Goal: Task Accomplishment & Management: Manage account settings

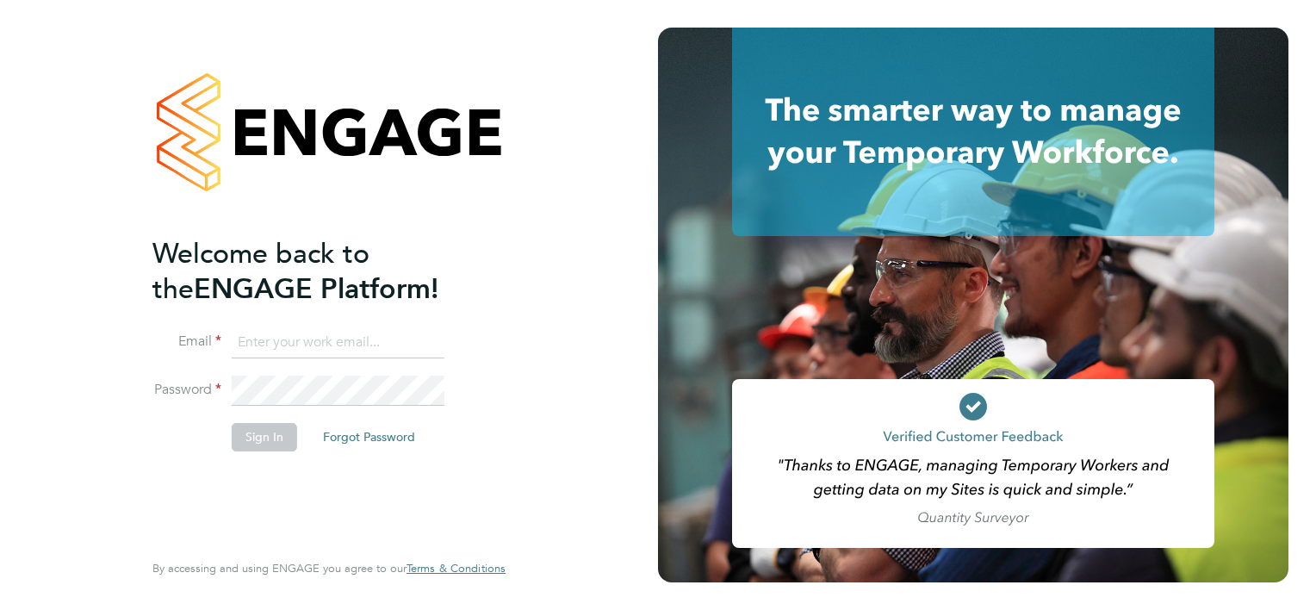
type input "tom.sadowski@lovell.co.uk"
click at [268, 437] on button "Sign In" at bounding box center [264, 437] width 65 height 28
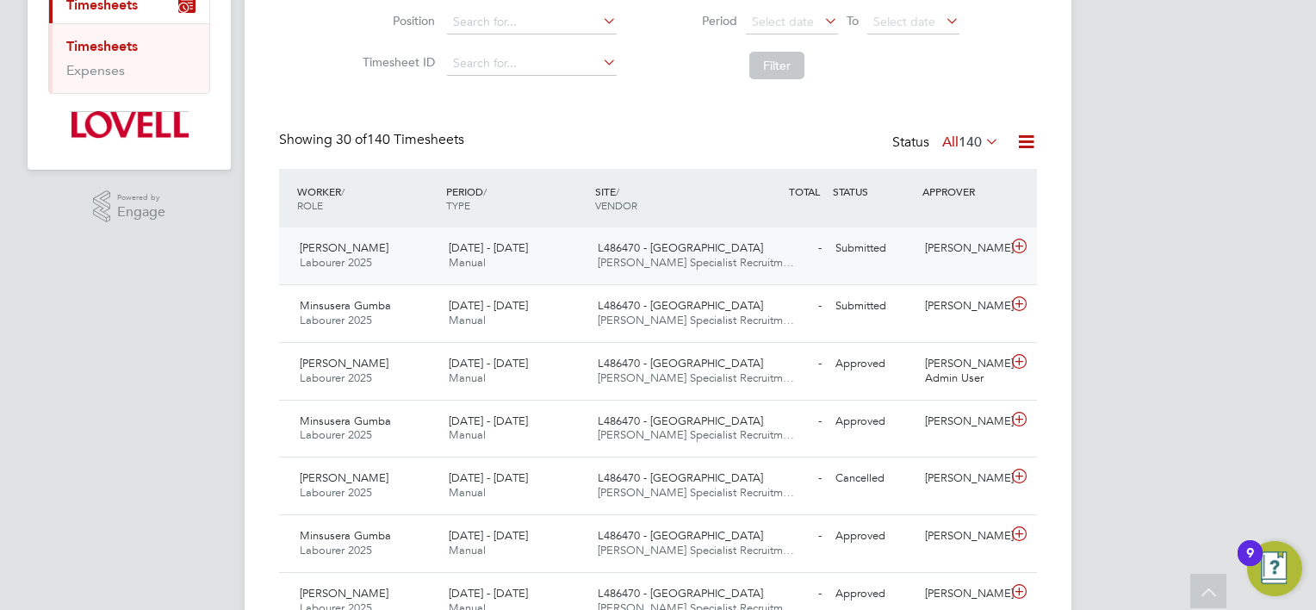
click at [761, 249] on div "- Submitted" at bounding box center [784, 248] width 90 height 28
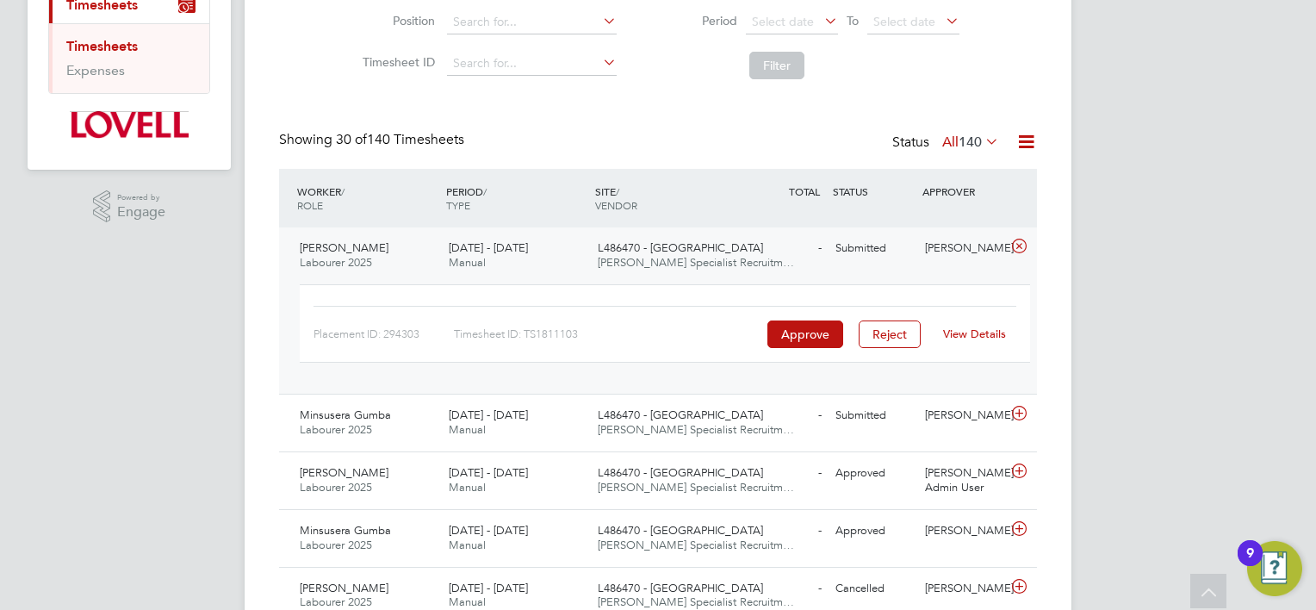
click at [969, 333] on link "View Details" at bounding box center [974, 333] width 63 height 15
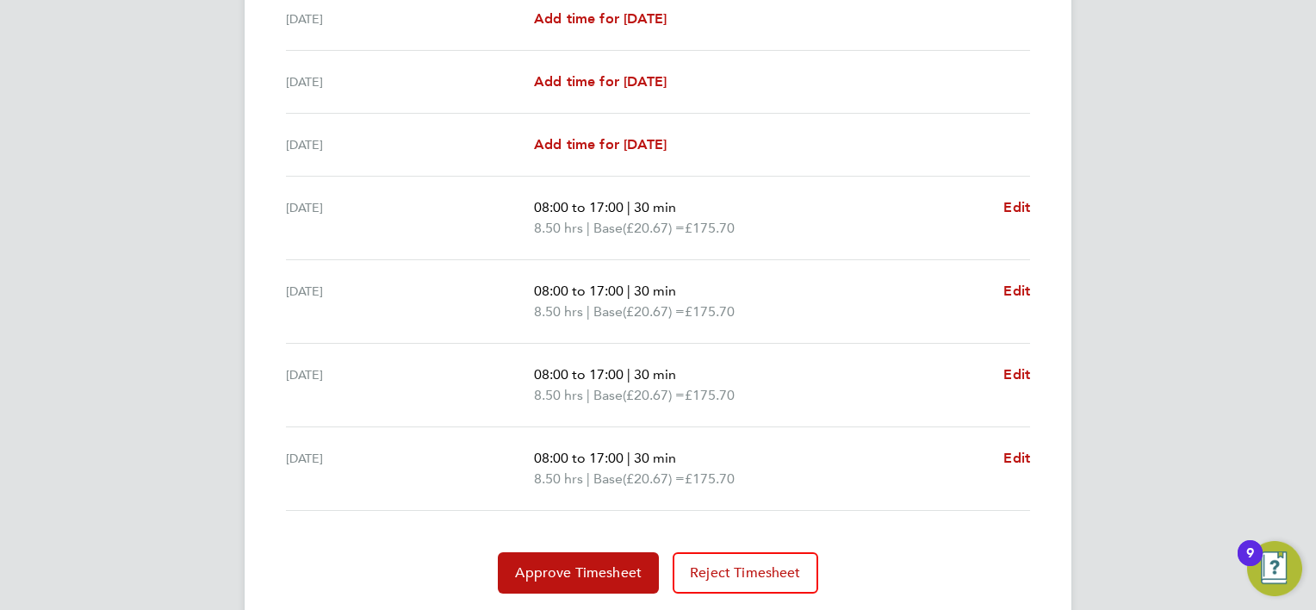
scroll to position [603, 0]
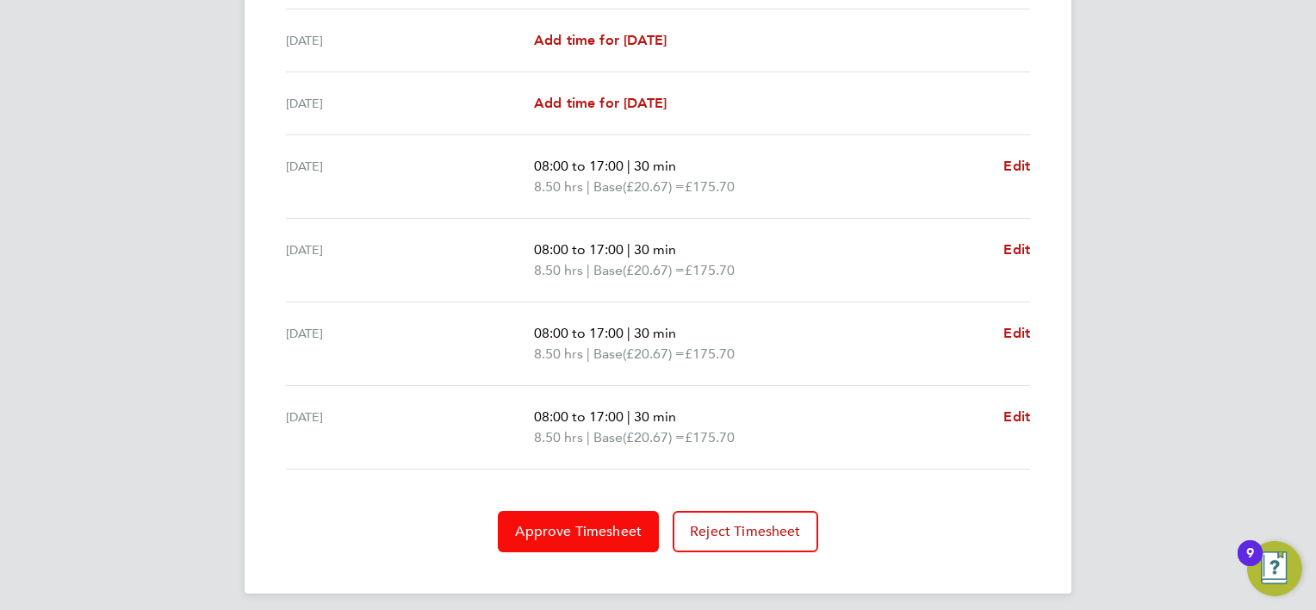
click at [610, 527] on span "Approve Timesheet" at bounding box center [578, 531] width 127 height 17
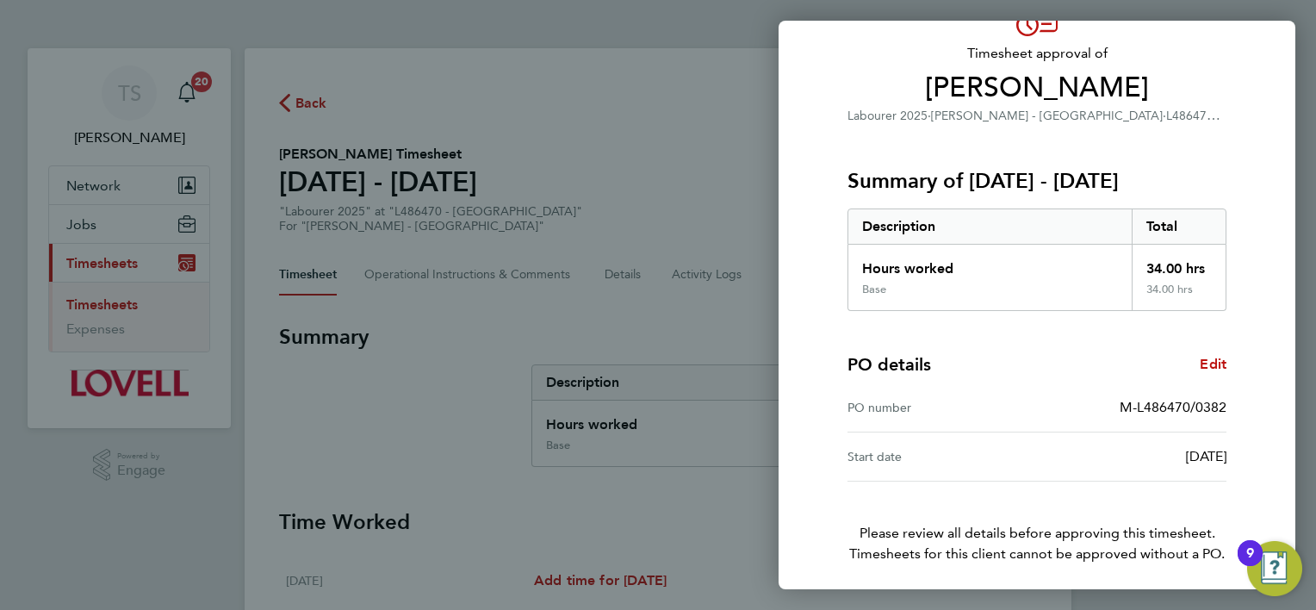
scroll to position [165, 0]
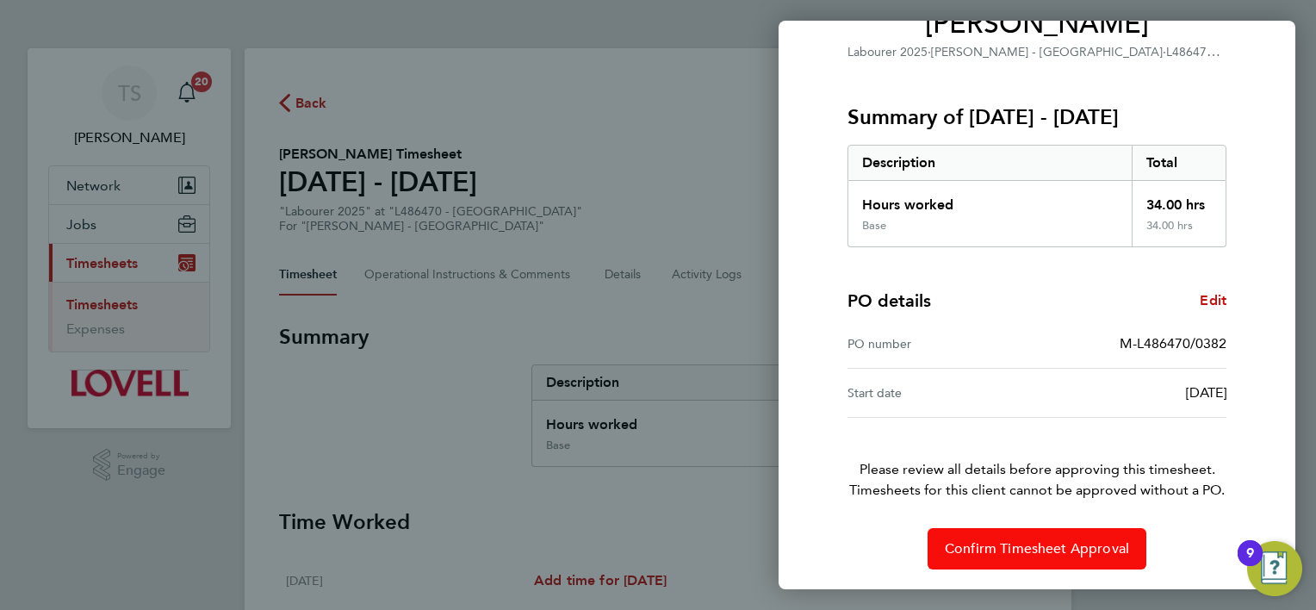
click at [1044, 544] on span "Confirm Timesheet Approval" at bounding box center [1037, 548] width 184 height 17
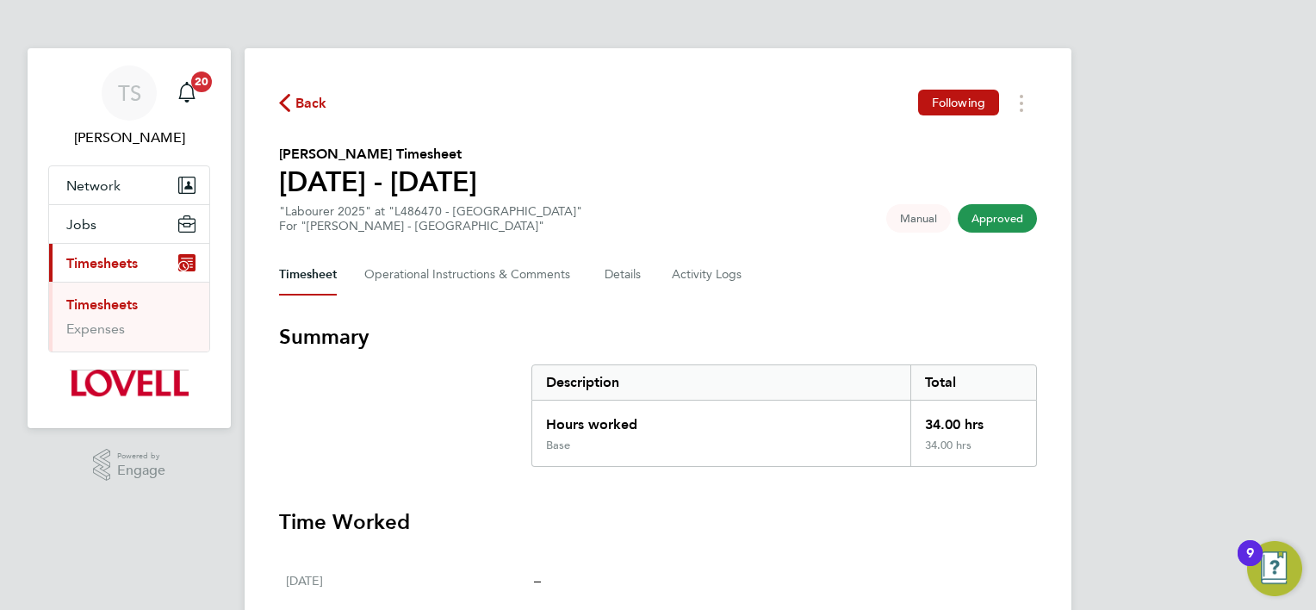
click at [303, 108] on span "Back" at bounding box center [311, 103] width 32 height 21
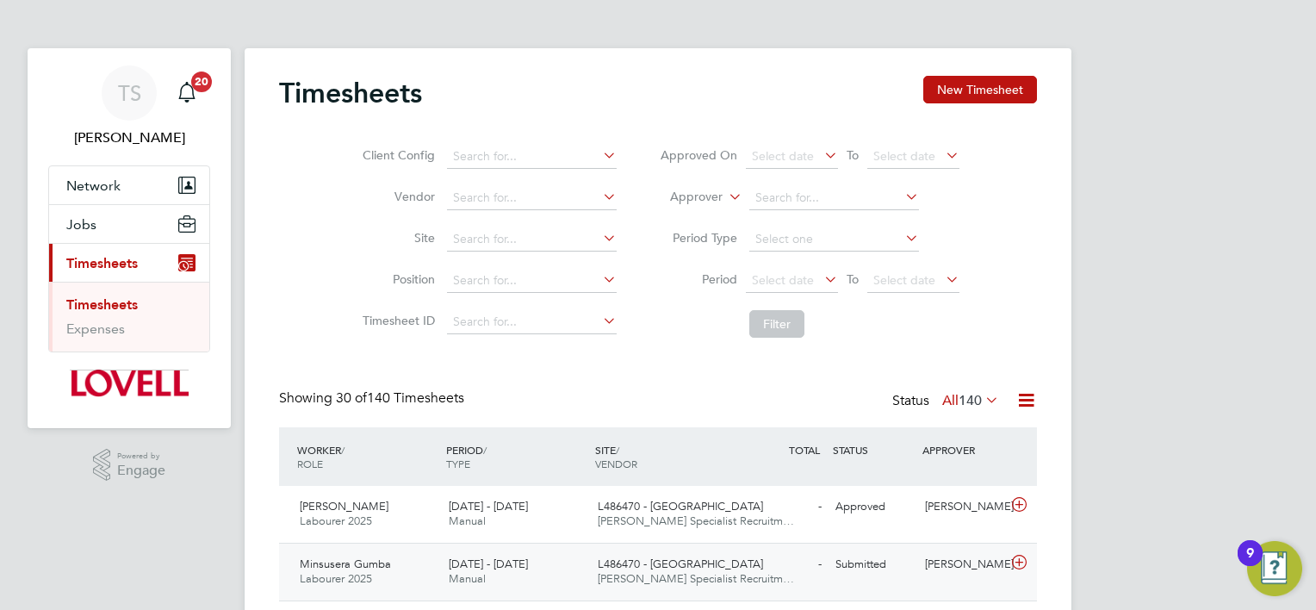
click at [630, 572] on span "[PERSON_NAME] Specialist Recruitm…" at bounding box center [696, 578] width 196 height 15
click at [660, 565] on span "L486470 - [GEOGRAPHIC_DATA]" at bounding box center [680, 563] width 165 height 15
